Goal: Task Accomplishment & Management: Use online tool/utility

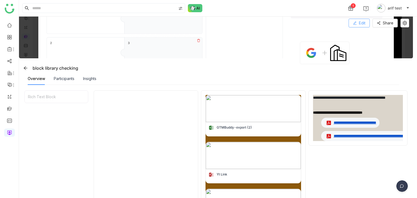
click at [363, 20] on button "Edit" at bounding box center [359, 23] width 21 height 9
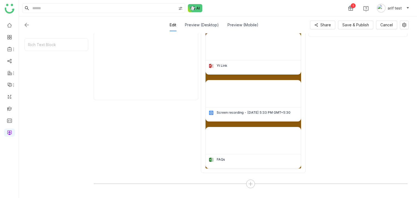
scroll to position [215, 0]
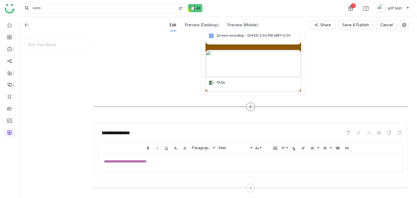
click at [250, 108] on icon at bounding box center [250, 107] width 5 height 5
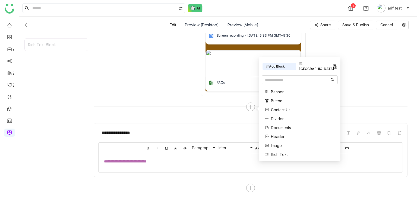
click at [313, 65] on div "Block Library" at bounding box center [312, 67] width 33 height 12
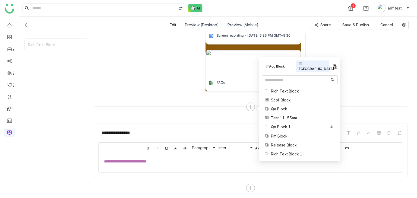
scroll to position [0, 0]
click at [286, 88] on span "Reusable Blocks" at bounding box center [286, 91] width 30 height 6
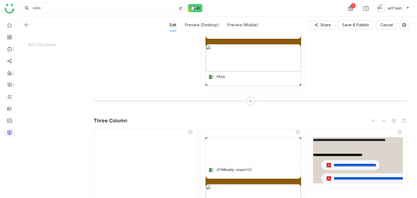
scroll to position [220, 0]
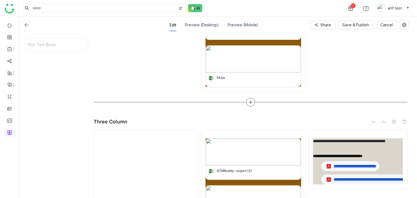
click at [248, 98] on div at bounding box center [251, 102] width 314 height 9
click at [250, 100] on icon at bounding box center [250, 102] width 5 height 5
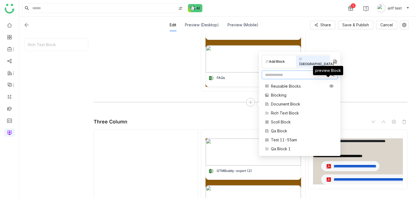
click at [330, 85] on icon at bounding box center [332, 86] width 4 height 3
click at [293, 72] on input "text" at bounding box center [297, 75] width 65 height 6
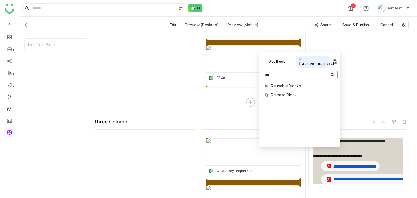
type input "****"
drag, startPoint x: 301, startPoint y: 70, endPoint x: 243, endPoint y: 69, distance: 58.2
click at [243, 69] on body "**********" at bounding box center [208, 99] width 417 height 198
type input "*****"
click at [282, 83] on span "Document Block" at bounding box center [285, 86] width 29 height 6
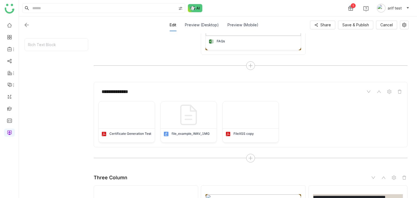
scroll to position [253, 0]
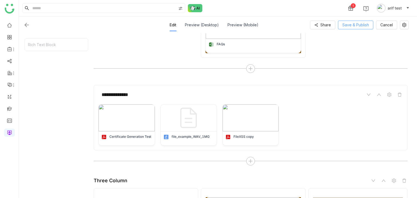
click at [365, 24] on span "Save & Publish" at bounding box center [356, 25] width 27 height 6
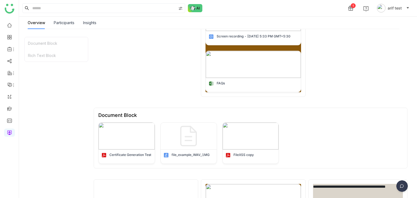
scroll to position [0, 0]
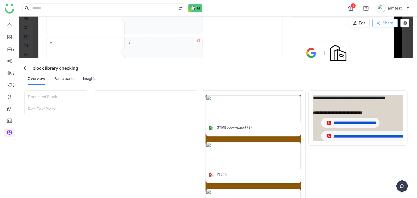
click at [385, 26] on button "Share" at bounding box center [385, 23] width 25 height 9
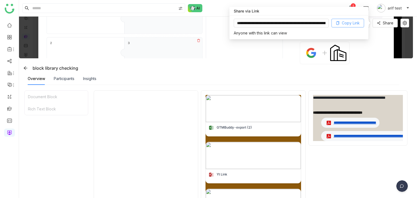
click at [341, 25] on button "Copy Link" at bounding box center [348, 23] width 33 height 9
click at [404, 23] on icon at bounding box center [405, 23] width 4 height 4
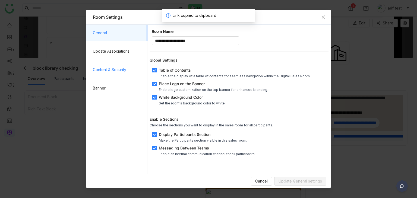
click at [113, 70] on span "Content & Security" at bounding box center [118, 70] width 50 height 16
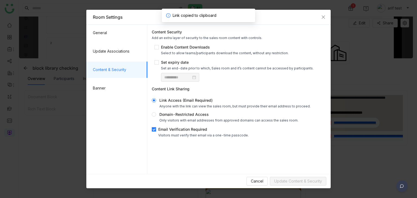
click at [176, 130] on div "Email Verification Required" at bounding box center [203, 130] width 91 height 6
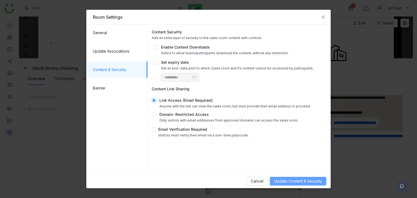
click at [291, 184] on span "Update Content & Security" at bounding box center [299, 182] width 48 height 6
click at [321, 18] on span "Close" at bounding box center [323, 17] width 15 height 15
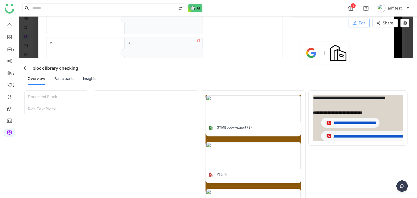
click at [361, 22] on span "Edit" at bounding box center [362, 23] width 7 height 6
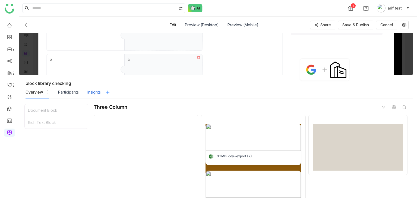
click at [93, 96] on div "Insights" at bounding box center [94, 92] width 13 height 13
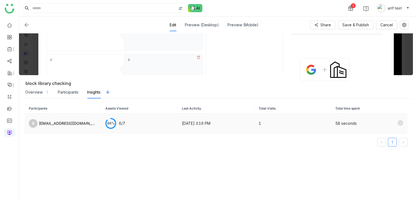
click at [77, 124] on div "bugtesting123@gmail.com" at bounding box center [68, 124] width 58 height 6
click at [399, 121] on icon at bounding box center [400, 122] width 5 height 5
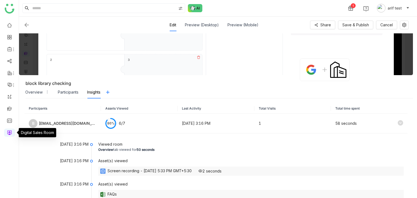
click at [9, 131] on link at bounding box center [9, 132] width 5 height 5
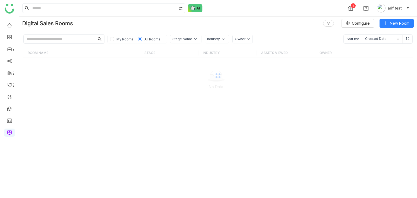
click at [78, 34] on div "My Rooms All Rooms Stage Name Industry Owner Sort by: Created Date" at bounding box center [218, 37] width 398 height 14
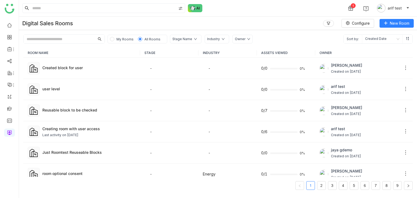
click at [78, 35] on input "text" at bounding box center [59, 39] width 71 height 9
paste input "**********"
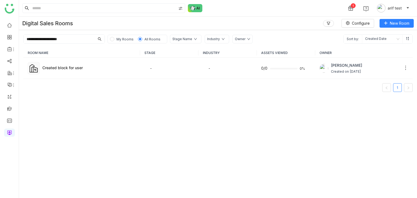
type input "**********"
click at [74, 67] on div "Created block for user" at bounding box center [89, 68] width 94 height 6
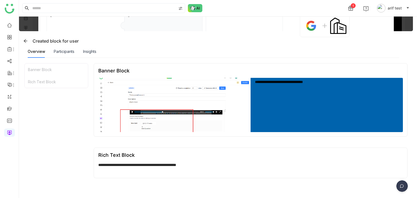
scroll to position [28, 0]
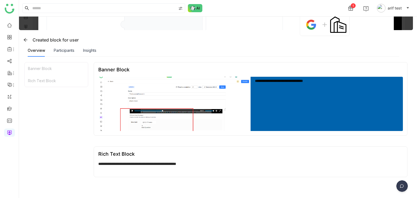
click at [192, 112] on img at bounding box center [174, 104] width 152 height 54
click at [283, 97] on div "**********" at bounding box center [327, 98] width 144 height 38
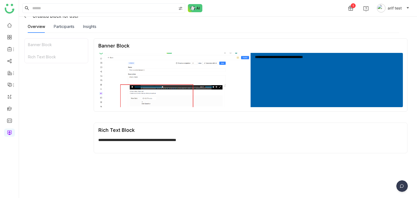
scroll to position [0, 0]
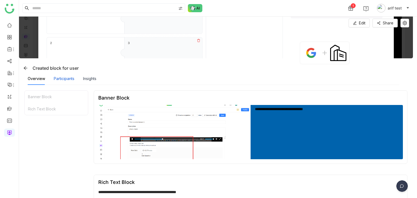
click at [61, 79] on div "Participants" at bounding box center [64, 79] width 21 height 6
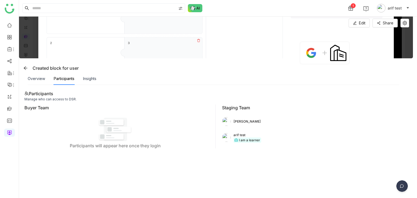
click at [98, 78] on div "Overview Participants Insights" at bounding box center [214, 79] width 372 height 13
click at [96, 78] on div "Insights" at bounding box center [89, 79] width 13 height 6
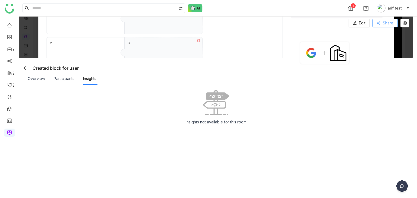
click at [383, 22] on span "Share" at bounding box center [388, 23] width 11 height 6
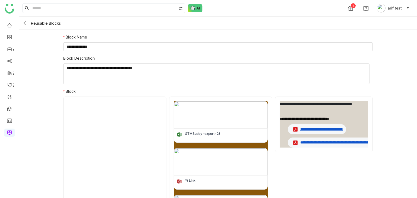
click at [25, 24] on img at bounding box center [25, 23] width 7 height 7
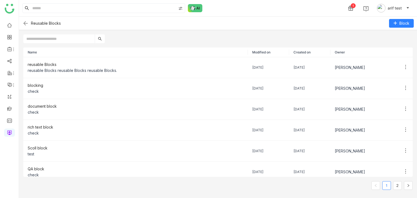
click at [25, 24] on img at bounding box center [25, 23] width 7 height 7
